Goal: Task Accomplishment & Management: Manage account settings

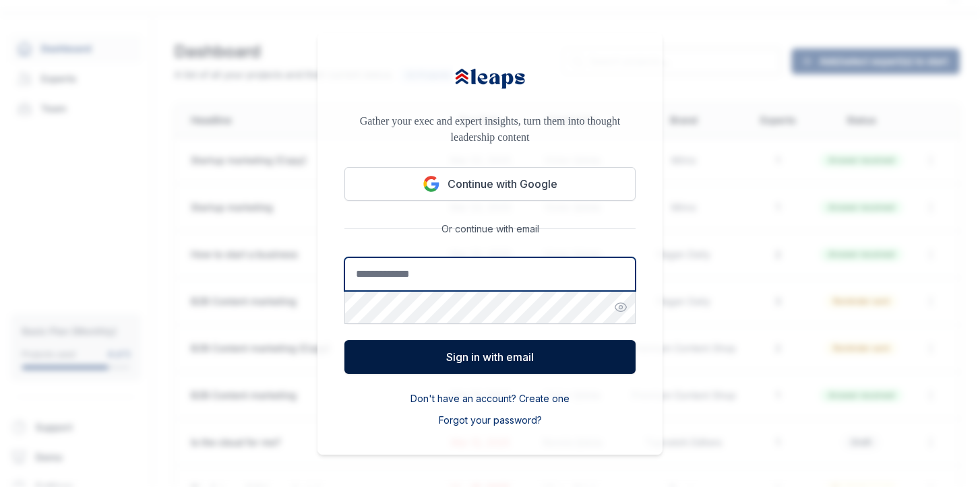
type input "**********"
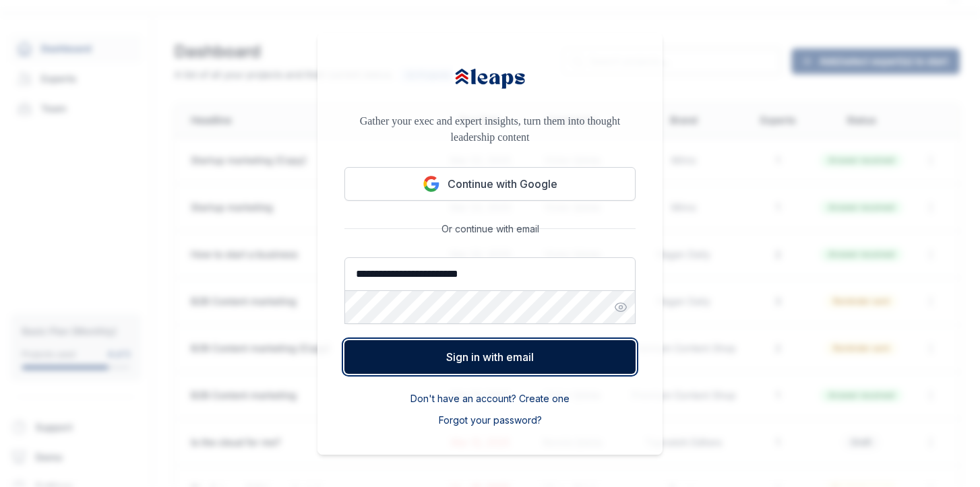
click at [490, 359] on button "Sign in with email" at bounding box center [489, 357] width 291 height 34
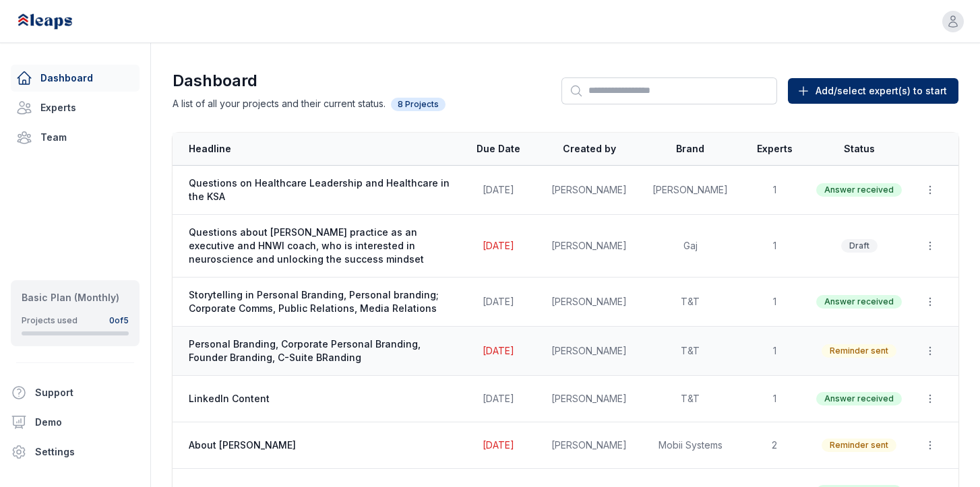
scroll to position [101, 0]
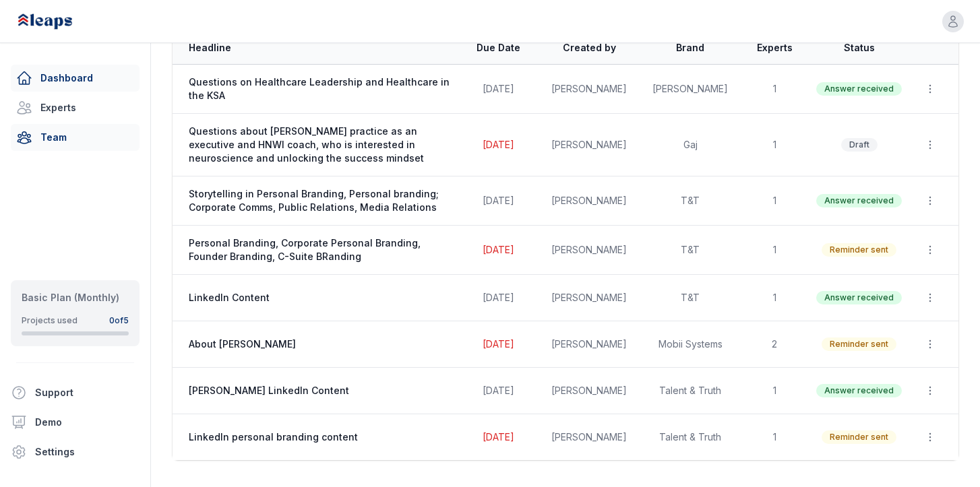
click at [92, 125] on link "Team" at bounding box center [75, 137] width 129 height 27
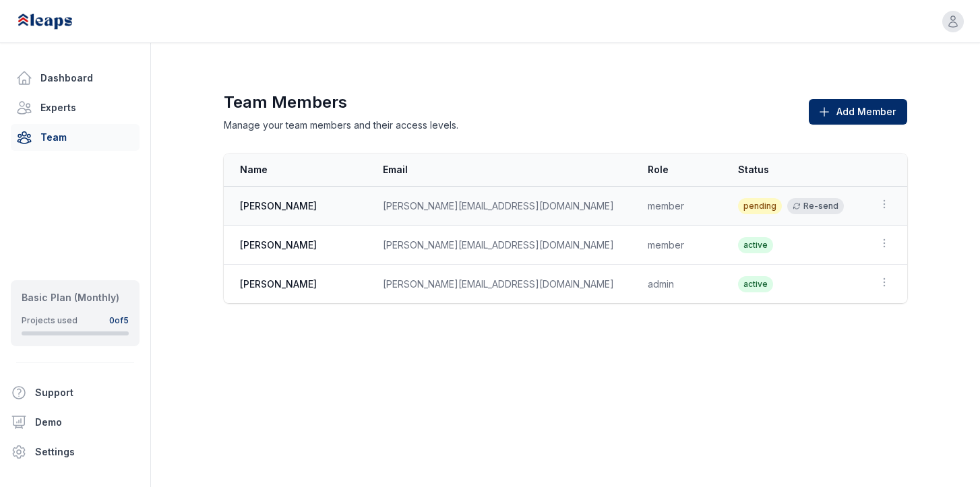
click at [795, 206] on button "Re-send" at bounding box center [815, 206] width 57 height 16
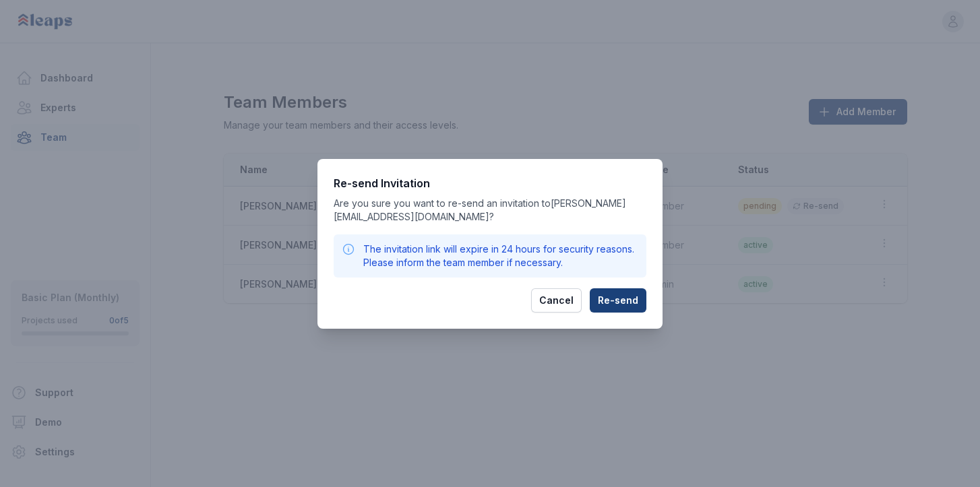
click at [623, 299] on button "Re-send" at bounding box center [618, 300] width 57 height 24
